Goal: Complete application form

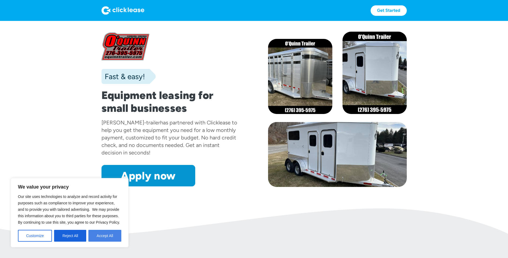
click at [110, 235] on button "Accept All" at bounding box center [104, 235] width 33 height 12
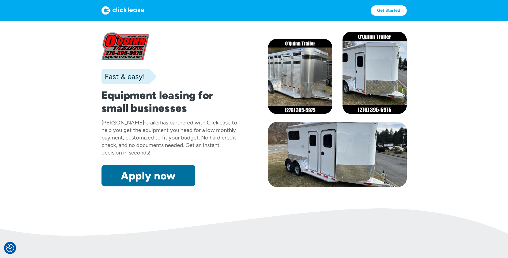
click at [154, 180] on link "Apply now" at bounding box center [148, 175] width 94 height 21
